Goal: Transaction & Acquisition: Purchase product/service

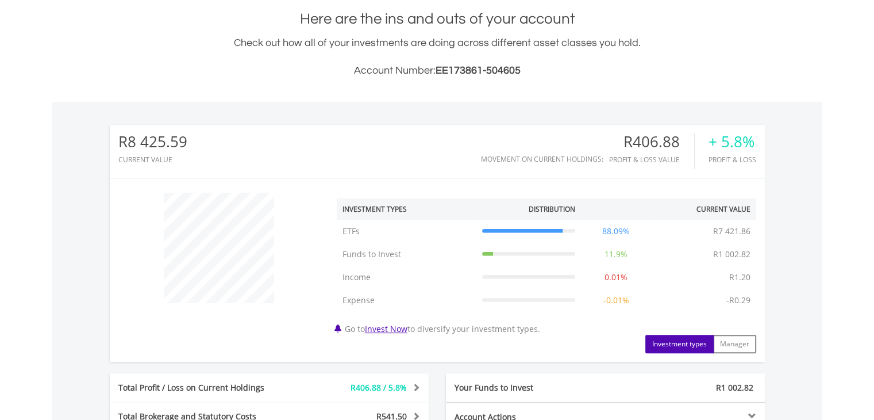
scroll to position [110, 218]
click at [872, 281] on body "My Investments Invest Now New Listings Sell My Recurring Investments Pending Or…" at bounding box center [437, 260] width 874 height 1028
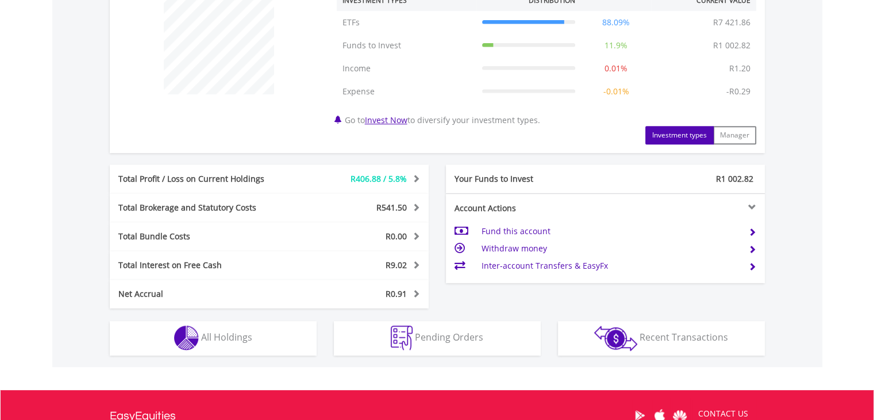
scroll to position [502, 0]
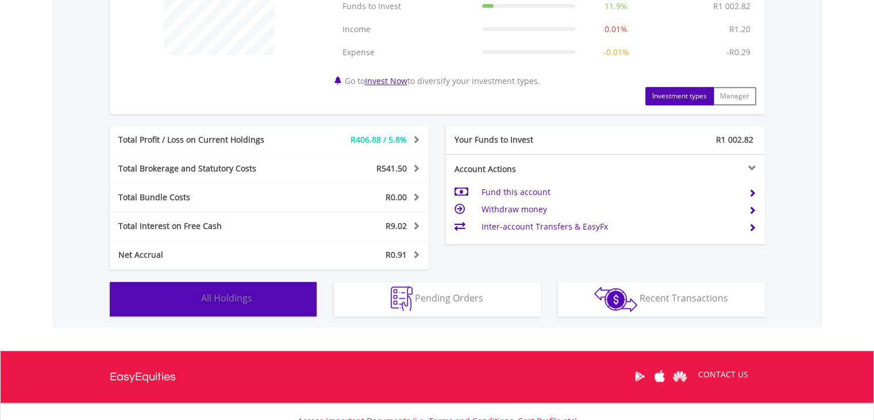
click at [297, 295] on button "Holdings All Holdings" at bounding box center [213, 299] width 207 height 34
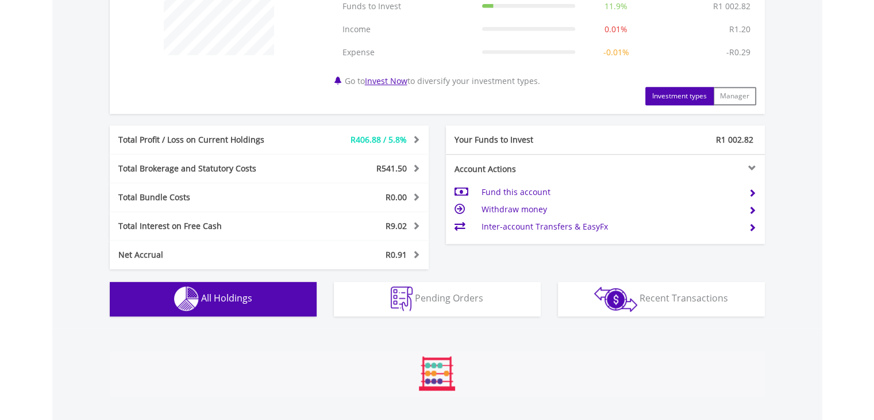
scroll to position [851, 0]
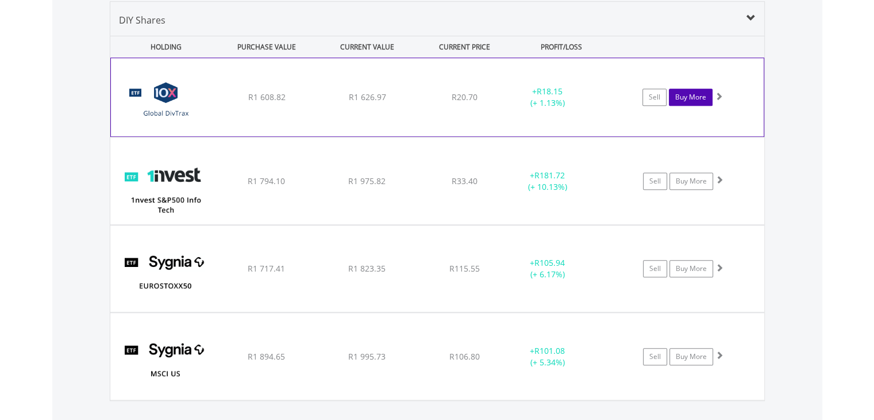
click at [692, 100] on link "Buy More" at bounding box center [691, 97] width 44 height 17
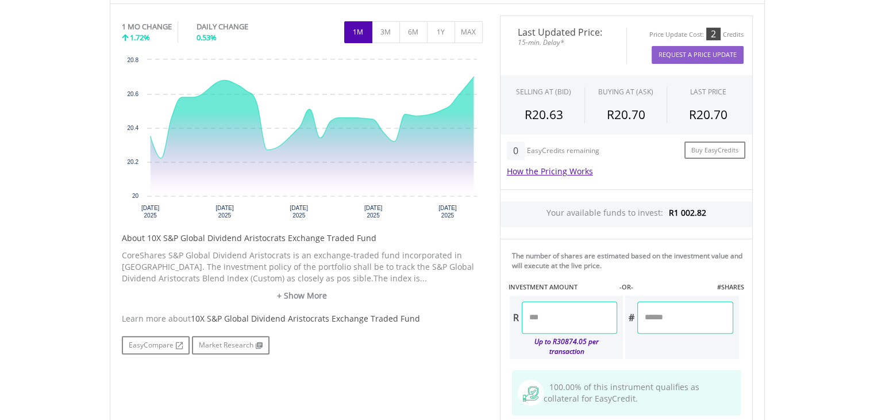
scroll to position [375, 0]
click at [547, 317] on input "number" at bounding box center [569, 317] width 95 height 32
type input "******"
type input "*******"
click at [666, 284] on div "Last Updated Price: 15-min. Delay* Price Update Cost: 2 Credits Request A Price…" at bounding box center [626, 238] width 270 height 447
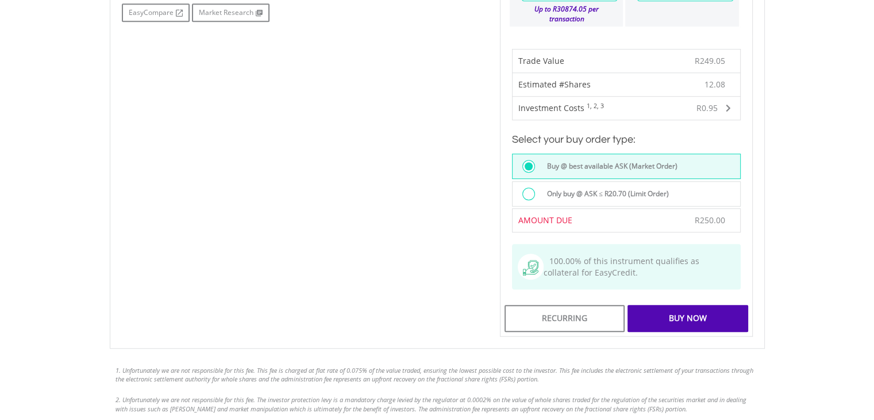
scroll to position [743, 0]
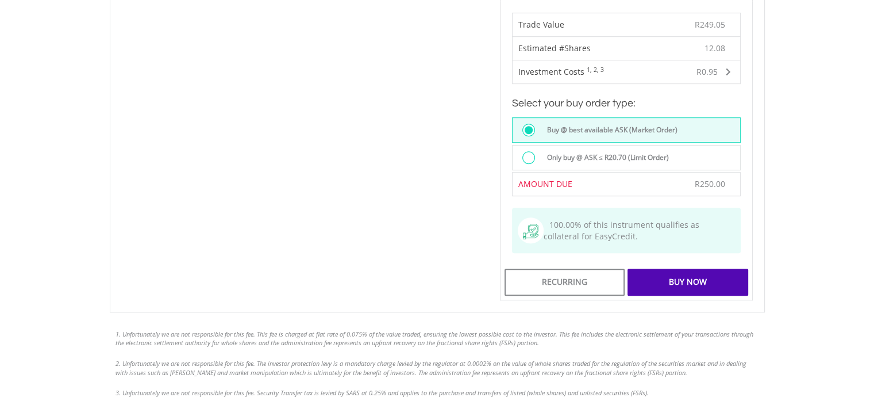
click at [687, 268] on div "Buy Now" at bounding box center [688, 281] width 120 height 26
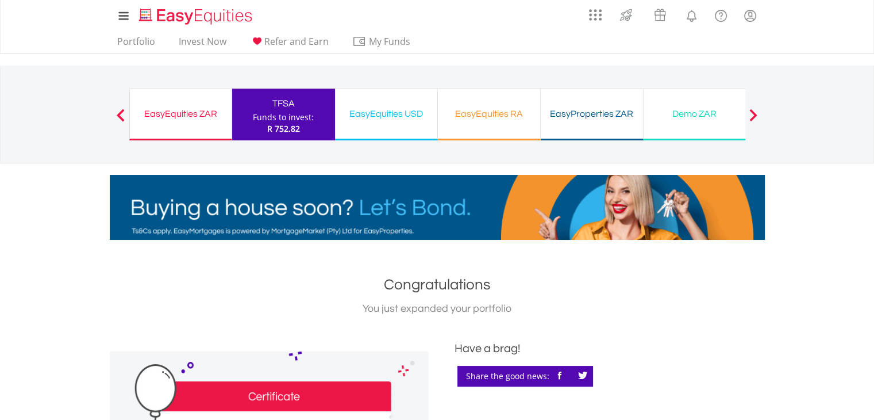
click at [287, 123] on span "R 752.82" at bounding box center [283, 128] width 33 height 11
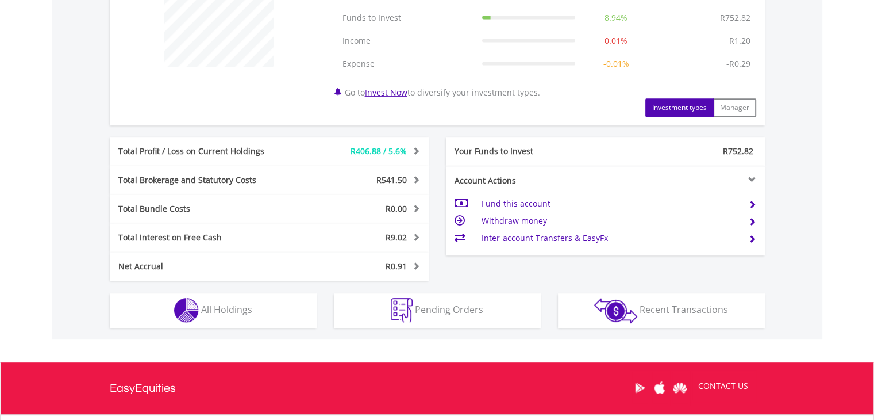
scroll to position [506, 0]
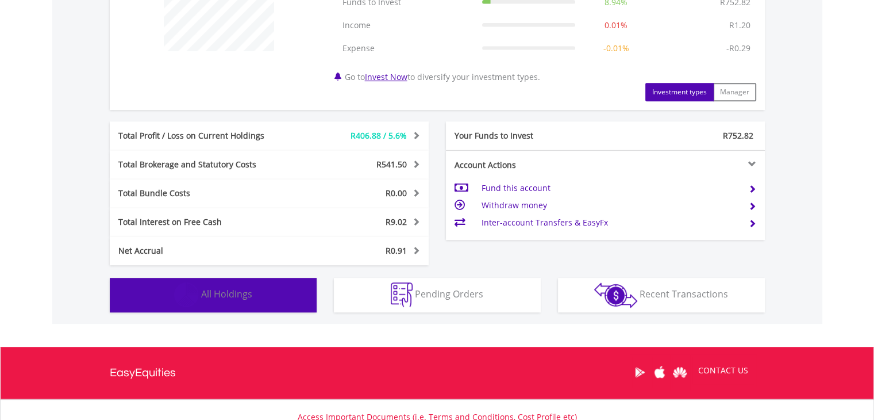
click at [286, 293] on button "Holdings All Holdings" at bounding box center [213, 295] width 207 height 34
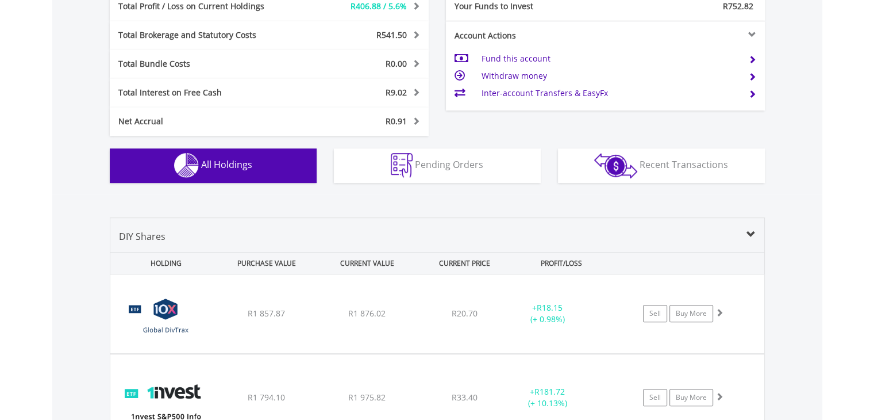
scroll to position [851, 0]
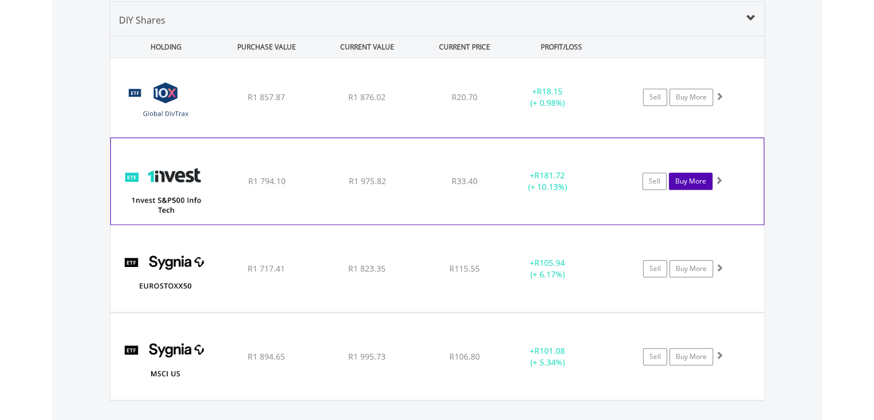
click at [692, 184] on link "Buy More" at bounding box center [691, 180] width 44 height 17
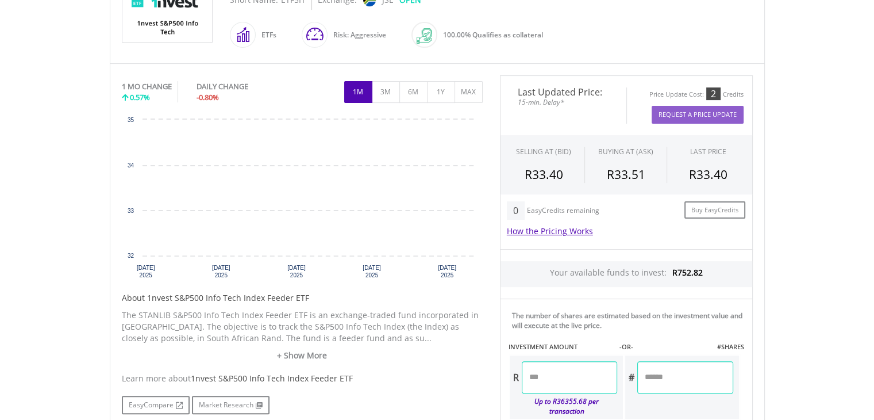
scroll to position [315, 0]
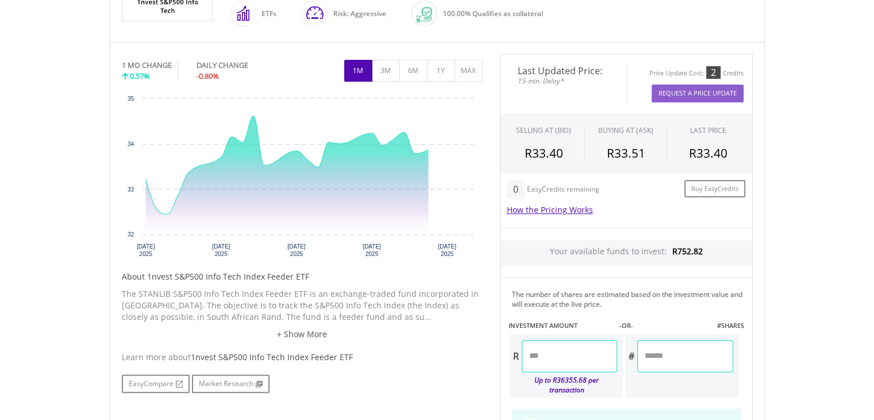
click at [555, 350] on input "number" at bounding box center [569, 356] width 95 height 32
type input "******"
click at [666, 304] on div "Last Updated Price: 15-min. Delay* Price Update Cost: 2 Credits Request A Price…" at bounding box center [626, 277] width 270 height 447
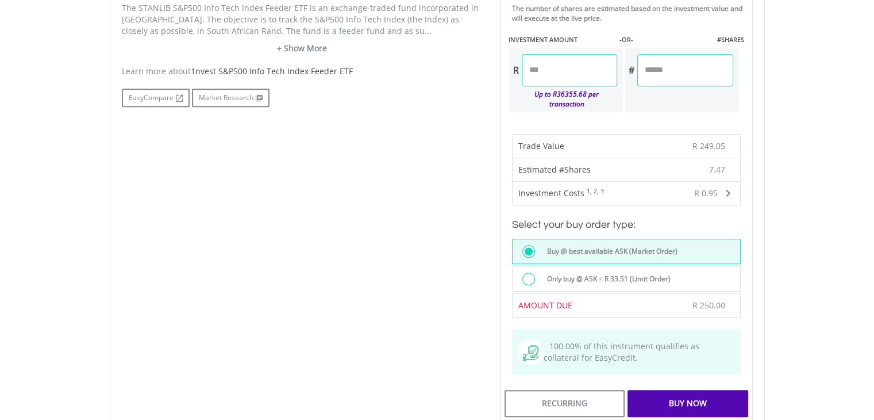
scroll to position [608, 0]
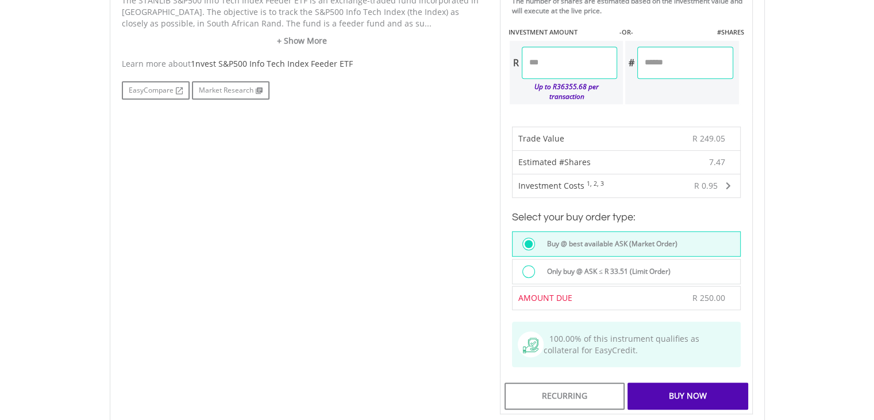
click at [684, 384] on div "Buy Now" at bounding box center [688, 395] width 120 height 26
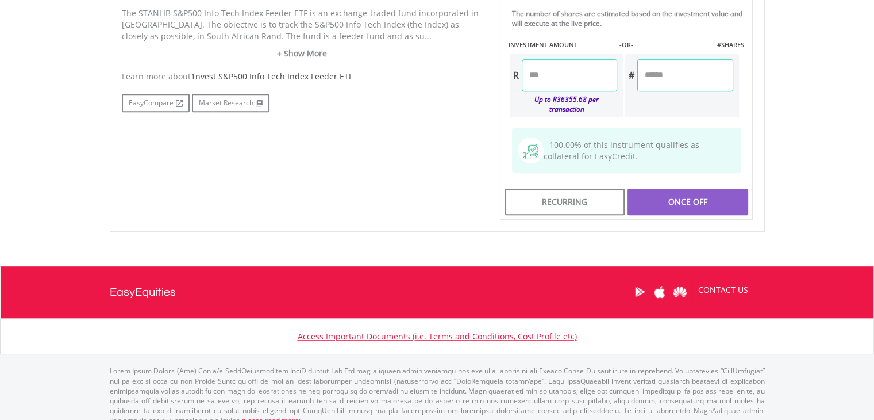
scroll to position [595, 0]
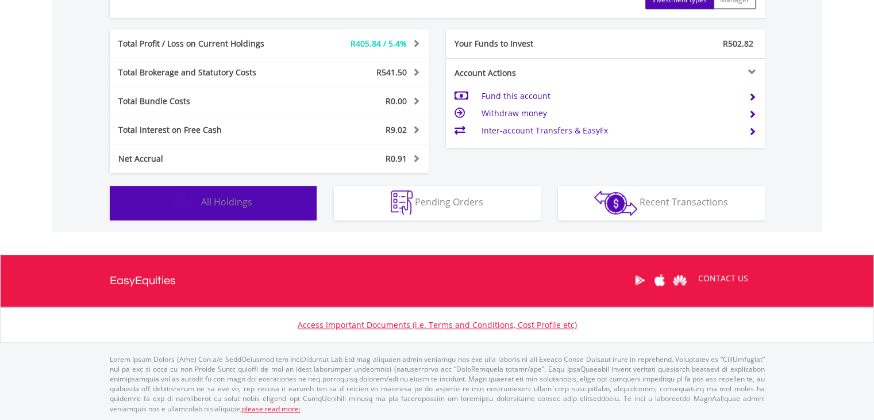
scroll to position [110, 218]
click at [243, 203] on span "All Holdings" at bounding box center [226, 201] width 51 height 13
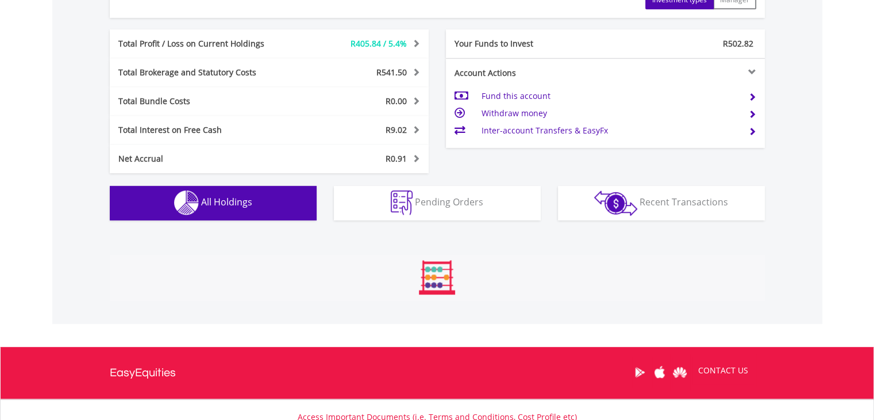
scroll to position [851, 0]
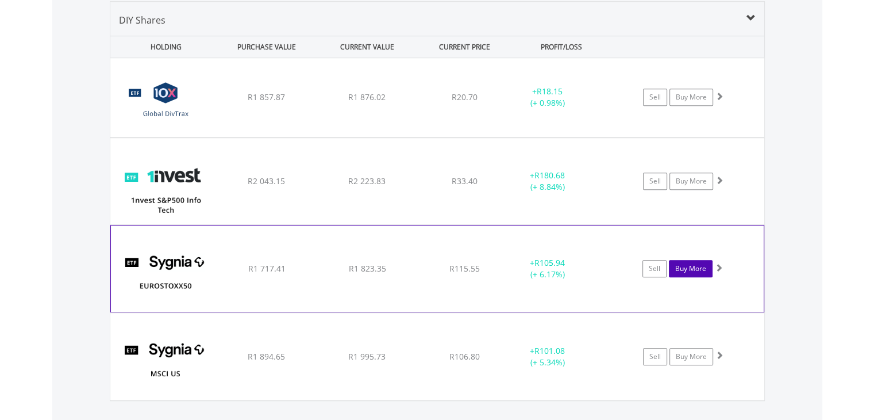
click at [687, 271] on link "Buy More" at bounding box center [691, 268] width 44 height 17
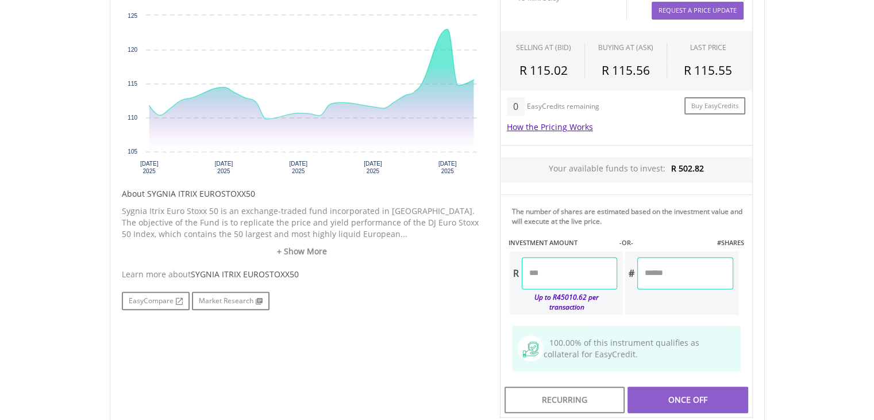
scroll to position [446, 0]
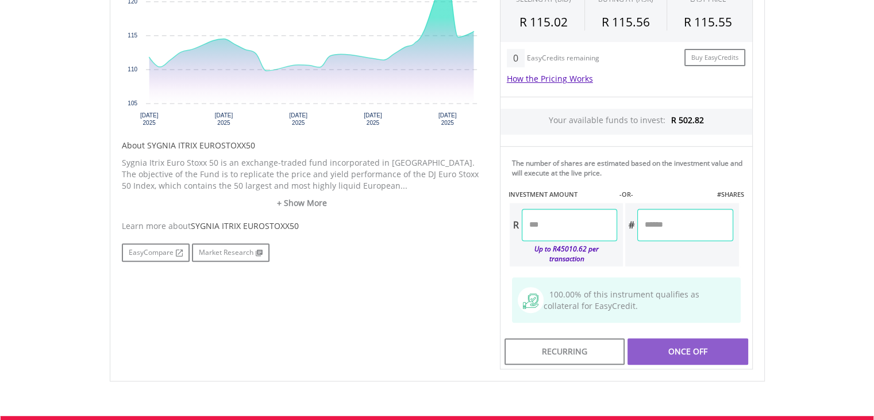
click at [559, 215] on input "number" at bounding box center [569, 225] width 95 height 32
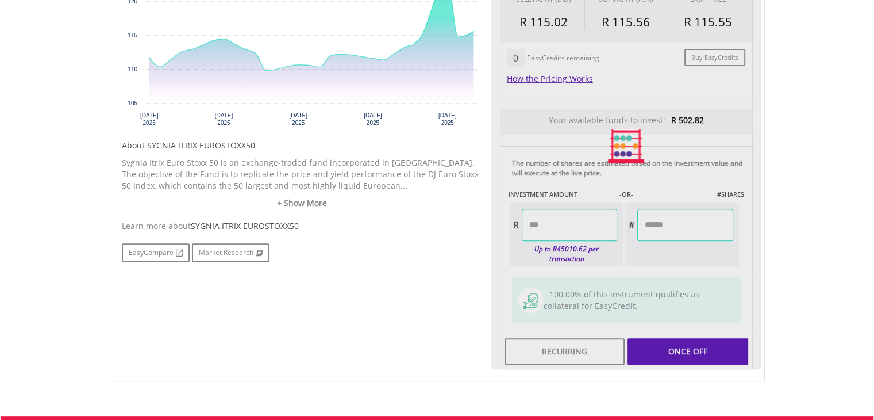
type input "******"
click at [834, 230] on body "My Investments Invest Now New Listings Sell My Recurring Investments Pending Or…" at bounding box center [437, 72] width 874 height 1037
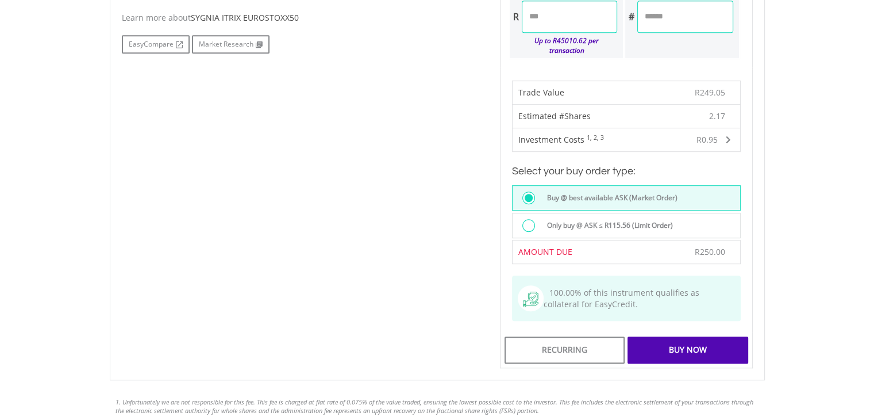
scroll to position [649, 0]
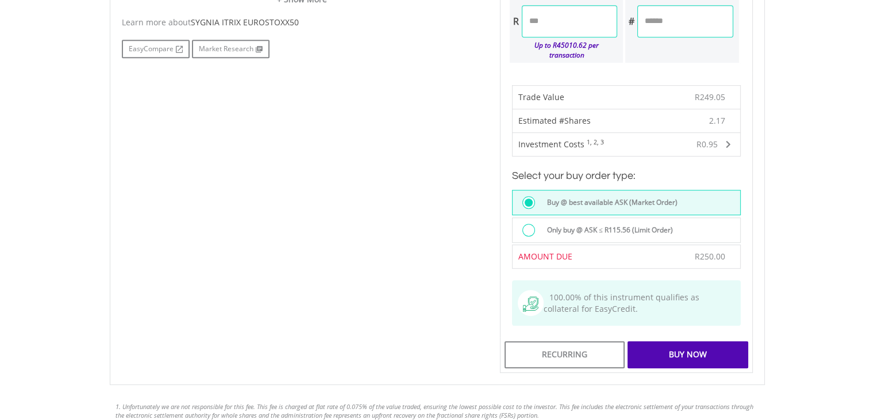
click at [683, 341] on div "Buy Now" at bounding box center [688, 354] width 120 height 26
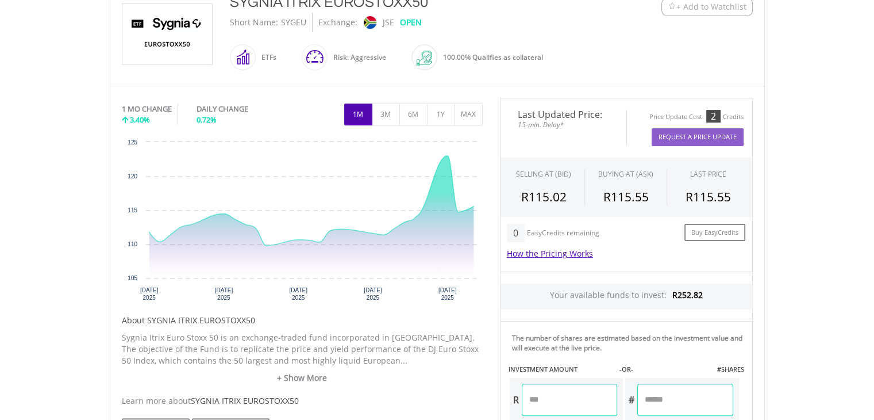
scroll to position [247, 0]
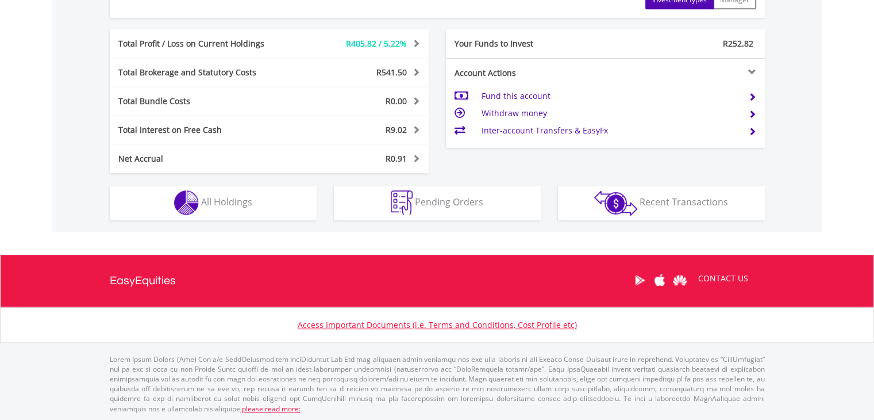
scroll to position [110, 218]
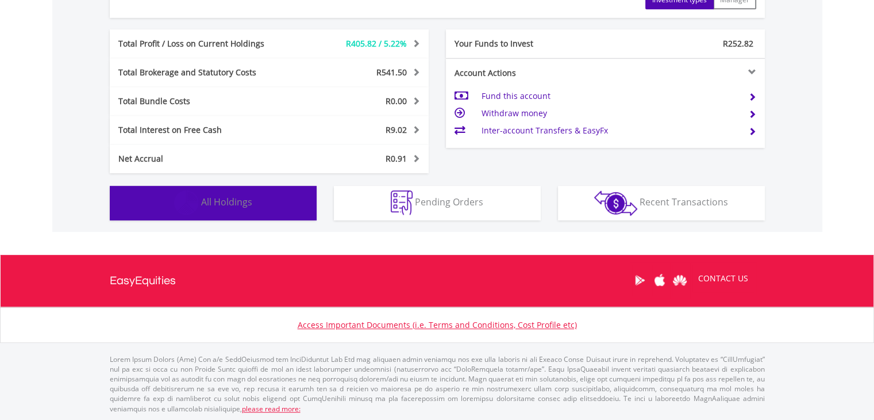
click at [245, 207] on button "Holdings All Holdings" at bounding box center [213, 203] width 207 height 34
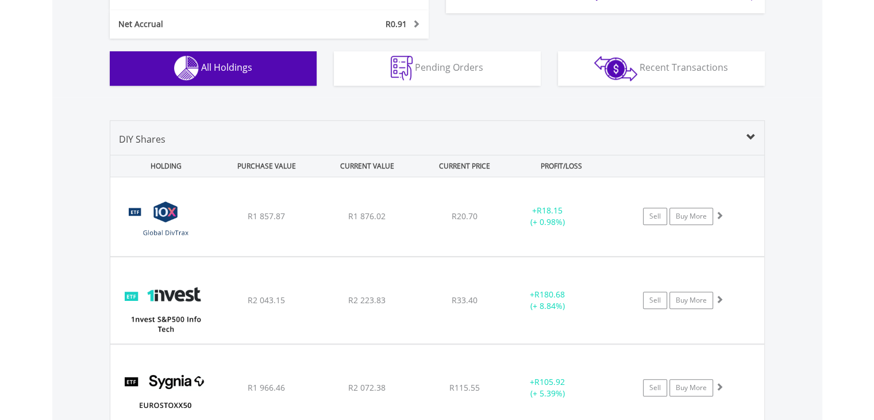
scroll to position [851, 0]
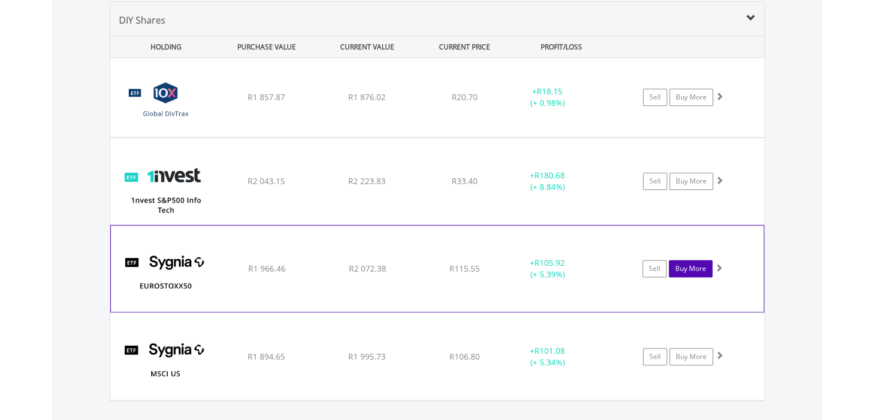
click at [685, 268] on link "Buy More" at bounding box center [691, 268] width 44 height 17
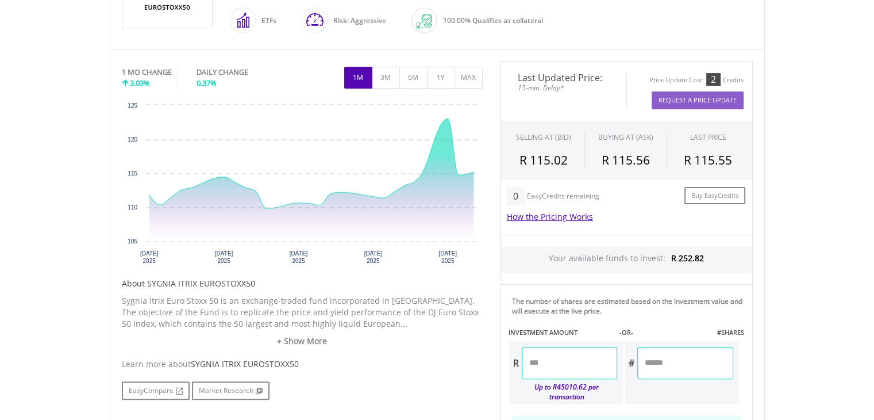
scroll to position [347, 0]
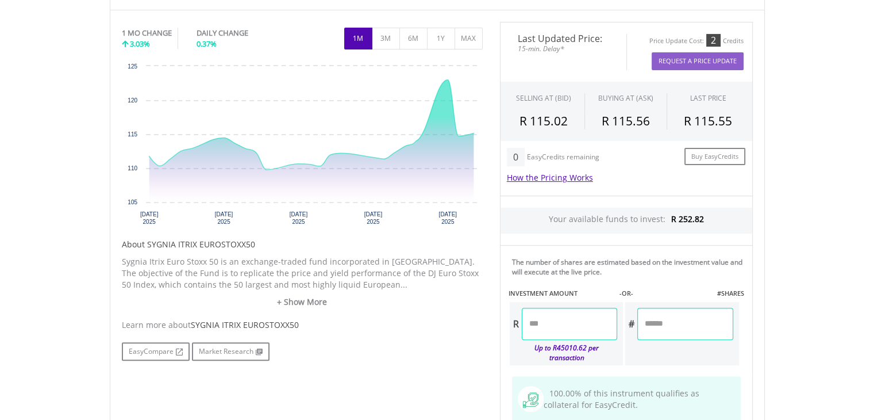
click at [568, 318] on input "number" at bounding box center [569, 323] width 95 height 32
click at [850, 250] on body "My Investments Invest Now New Listings Sell My Recurring Investments Pending Or…" at bounding box center [437, 171] width 874 height 1037
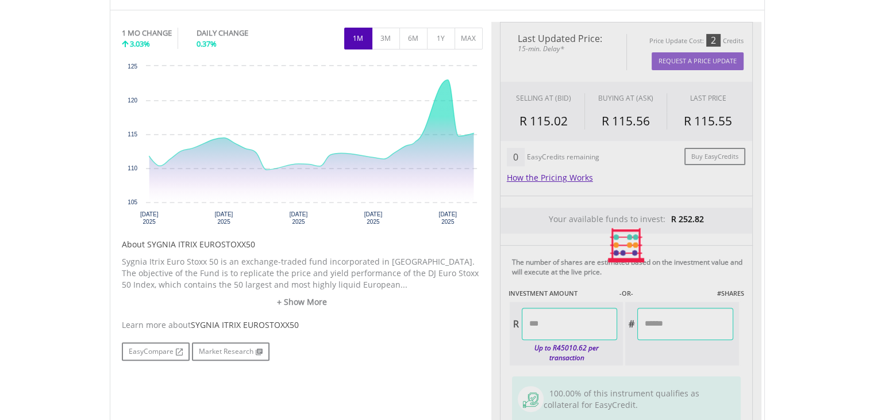
type input "******"
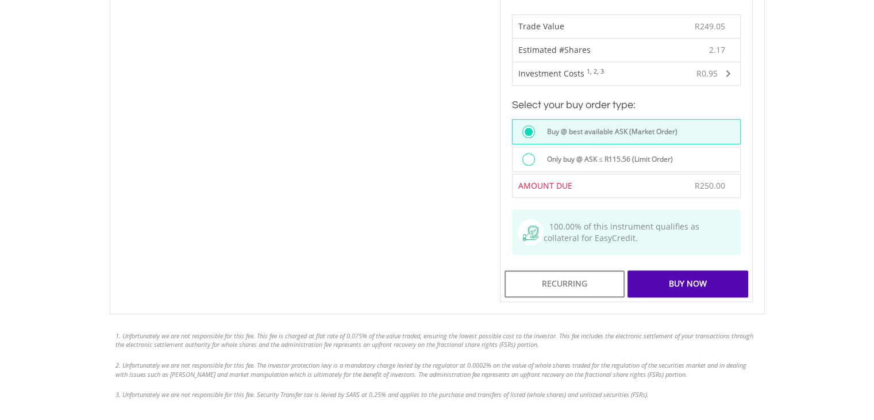
scroll to position [728, 0]
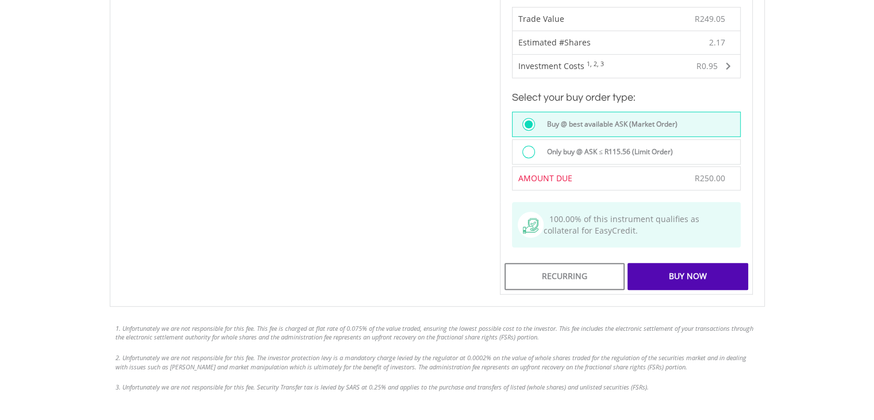
click at [722, 274] on div "Buy Now" at bounding box center [688, 276] width 120 height 26
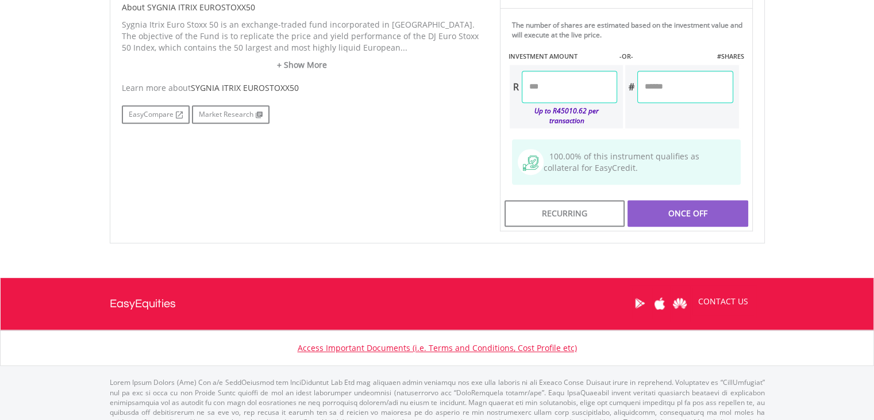
scroll to position [595, 0]
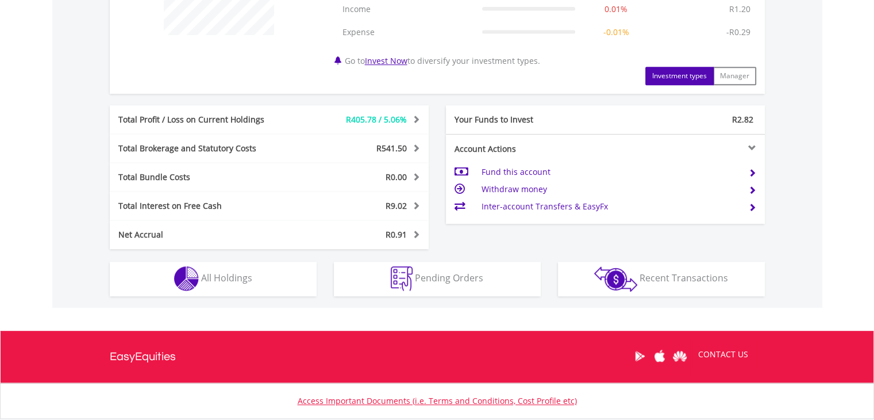
scroll to position [521, 0]
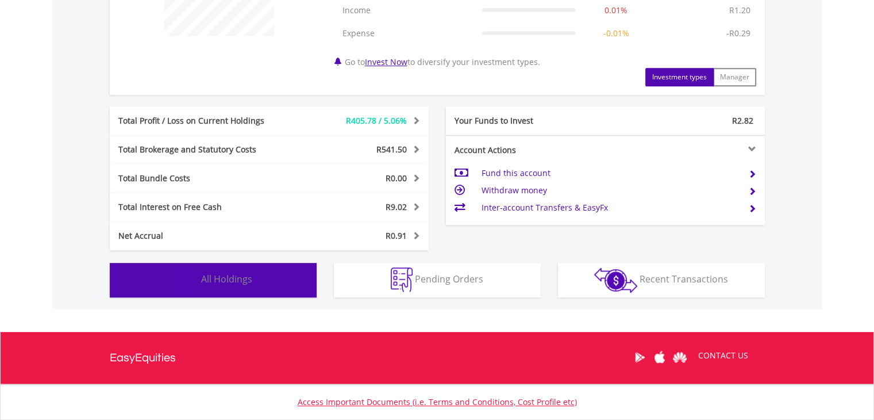
click at [286, 279] on button "Holdings All Holdings" at bounding box center [213, 280] width 207 height 34
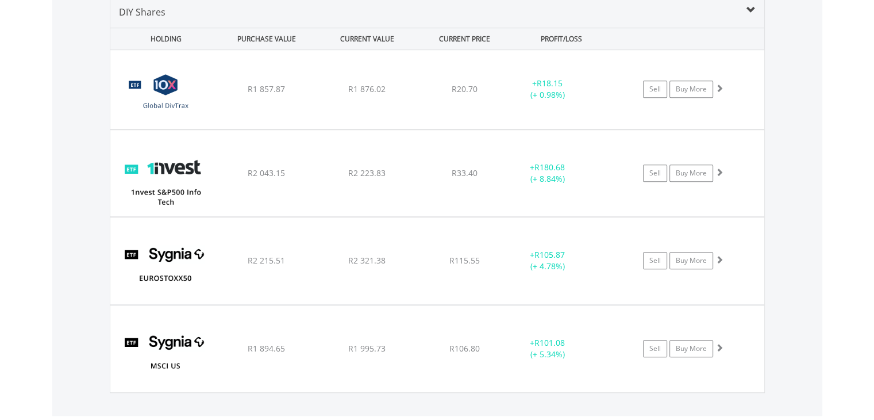
scroll to position [856, 0]
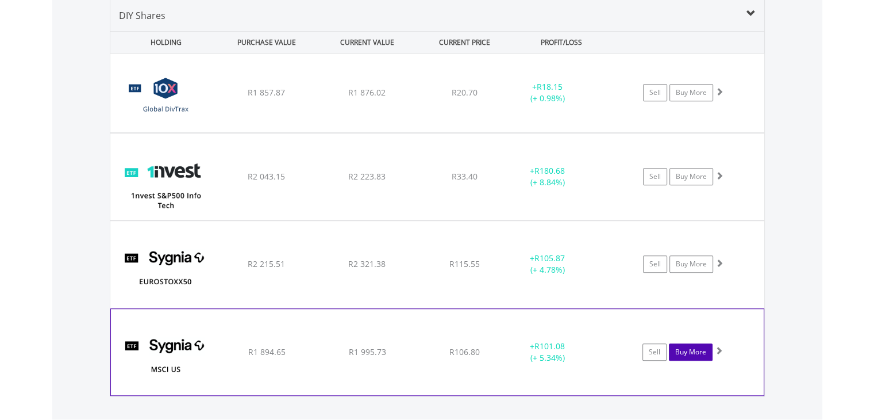
click at [683, 353] on link "Buy More" at bounding box center [691, 351] width 44 height 17
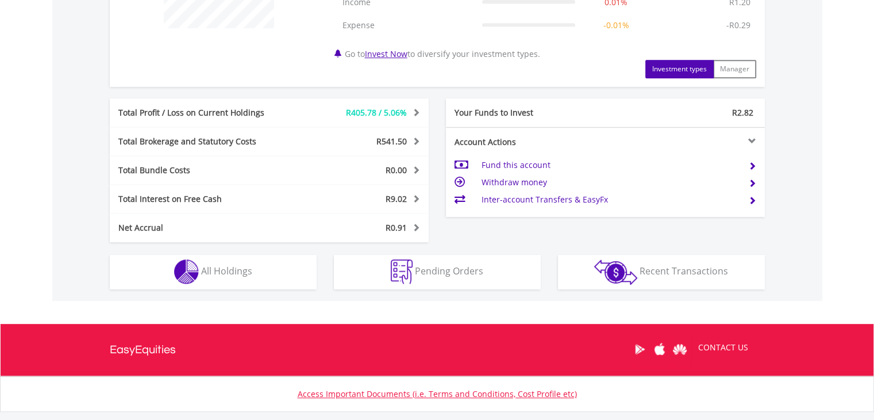
scroll to position [535, 0]
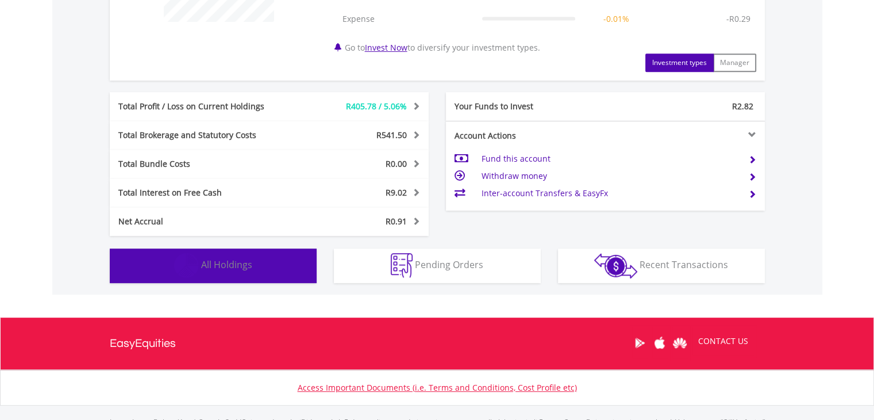
click at [229, 270] on span "All Holdings" at bounding box center [226, 264] width 51 height 13
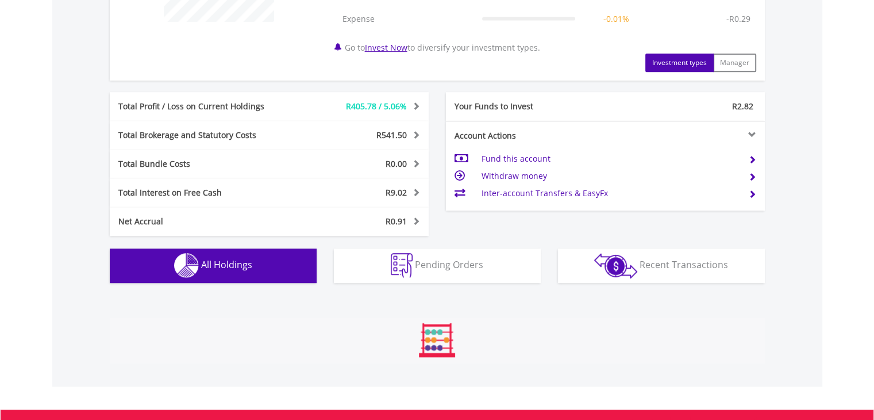
scroll to position [851, 0]
